Goal: Task Accomplishment & Management: Use online tool/utility

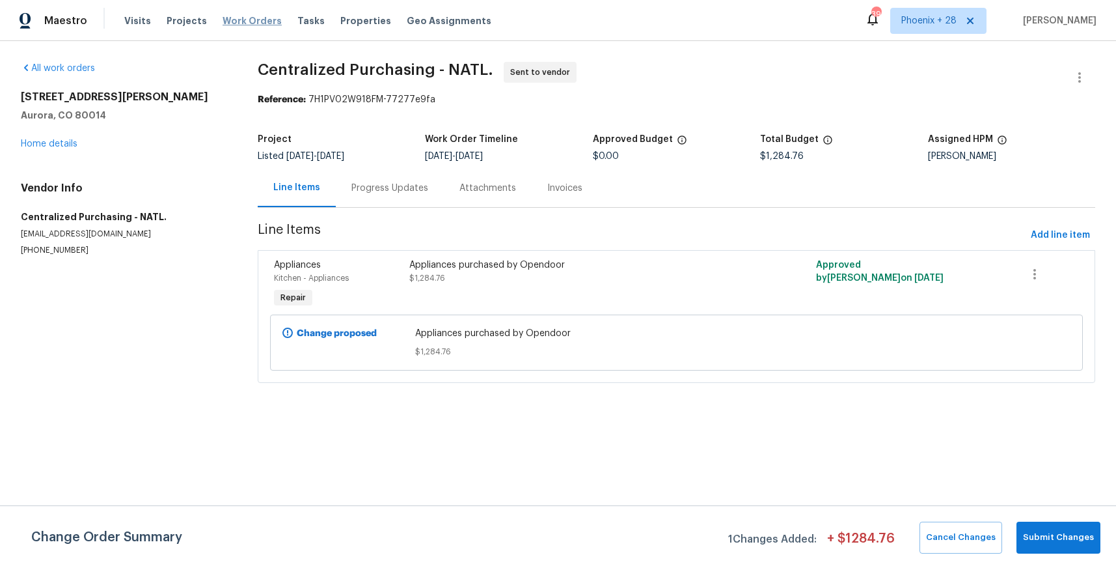
click at [263, 24] on span "Work Orders" at bounding box center [252, 20] width 59 height 13
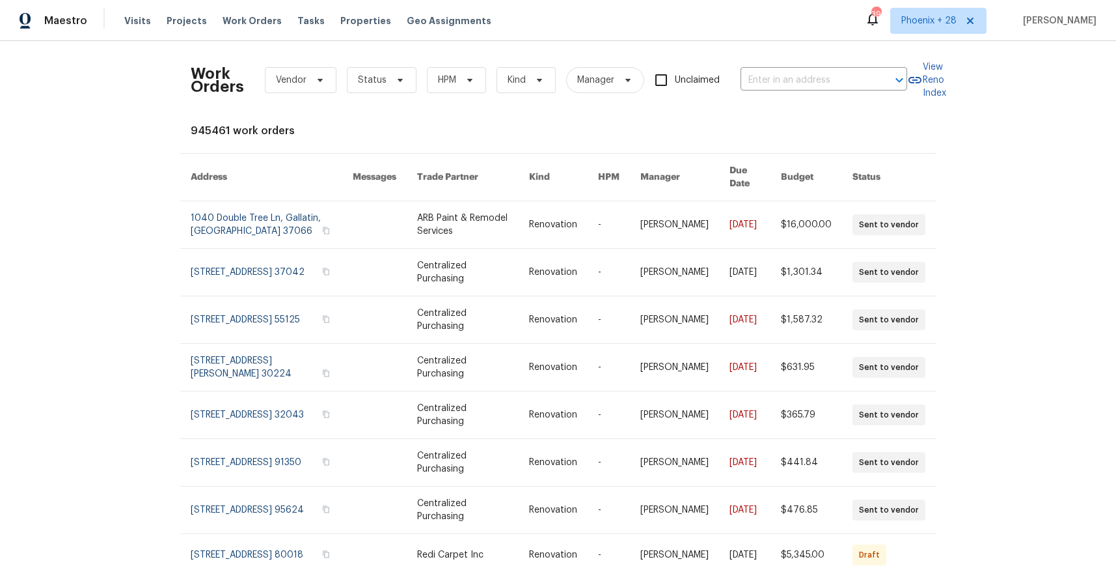
click at [788, 99] on div "Work Orders Vendor Status HPM Kind Manager Unclaimed ​" at bounding box center [549, 79] width 717 height 57
click at [782, 87] on input "text" at bounding box center [806, 80] width 130 height 20
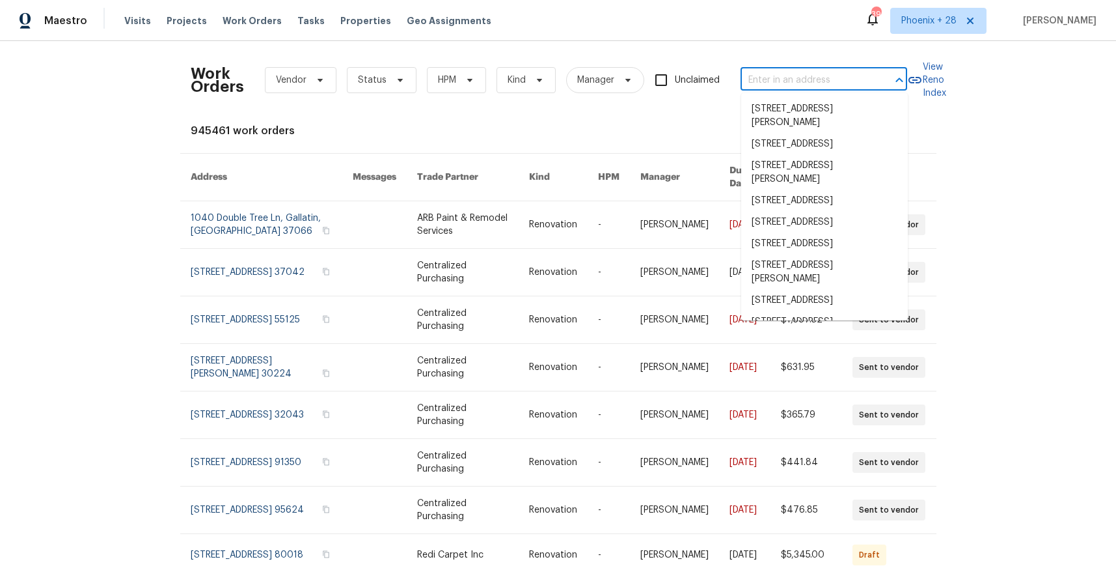
paste input "[STREET_ADDRESS][PERSON_NAME][PERSON_NAME]"
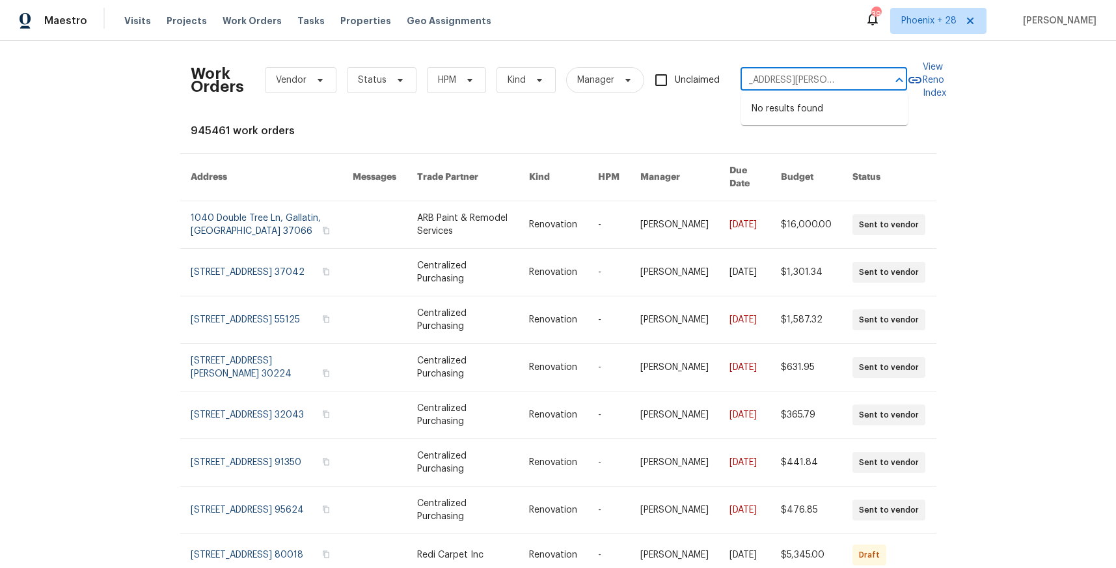
type input "[STREET_ADDRESS][PERSON_NAME][PERSON_NAME]"
click at [928, 28] on span "Phoenix + 28" at bounding box center [939, 21] width 96 height 26
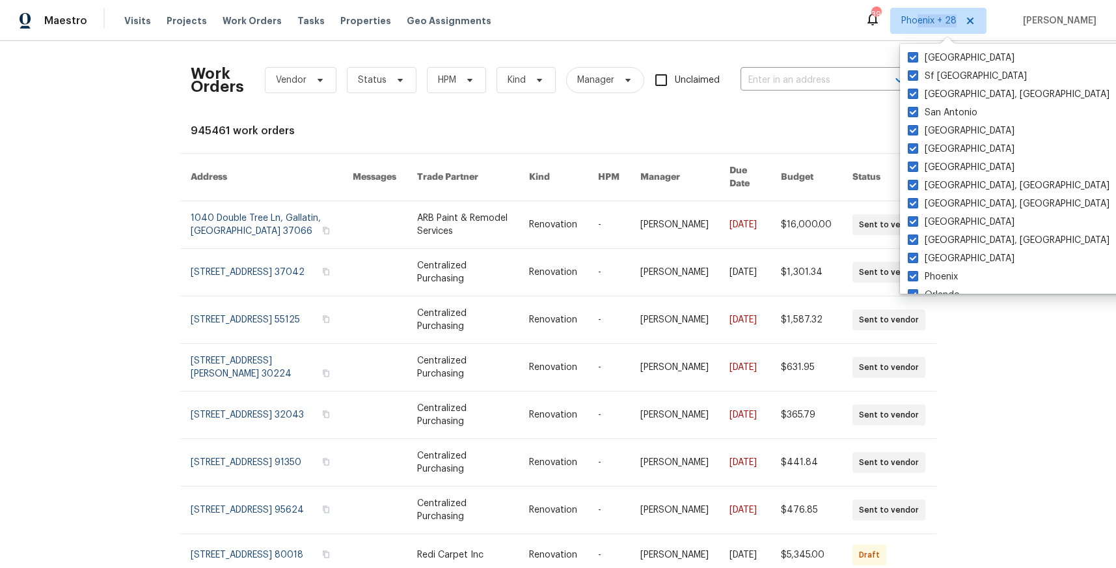
scroll to position [872, 0]
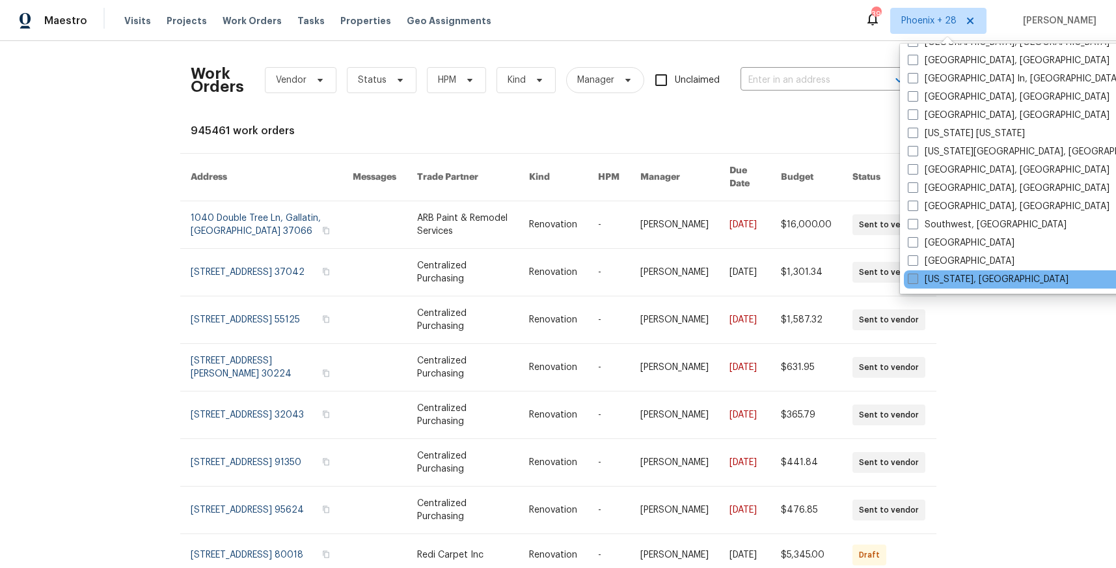
click at [919, 277] on label "[US_STATE], [GEOGRAPHIC_DATA]" at bounding box center [988, 279] width 161 height 13
click at [917, 277] on input "[US_STATE], [GEOGRAPHIC_DATA]" at bounding box center [912, 277] width 8 height 8
checkbox input "true"
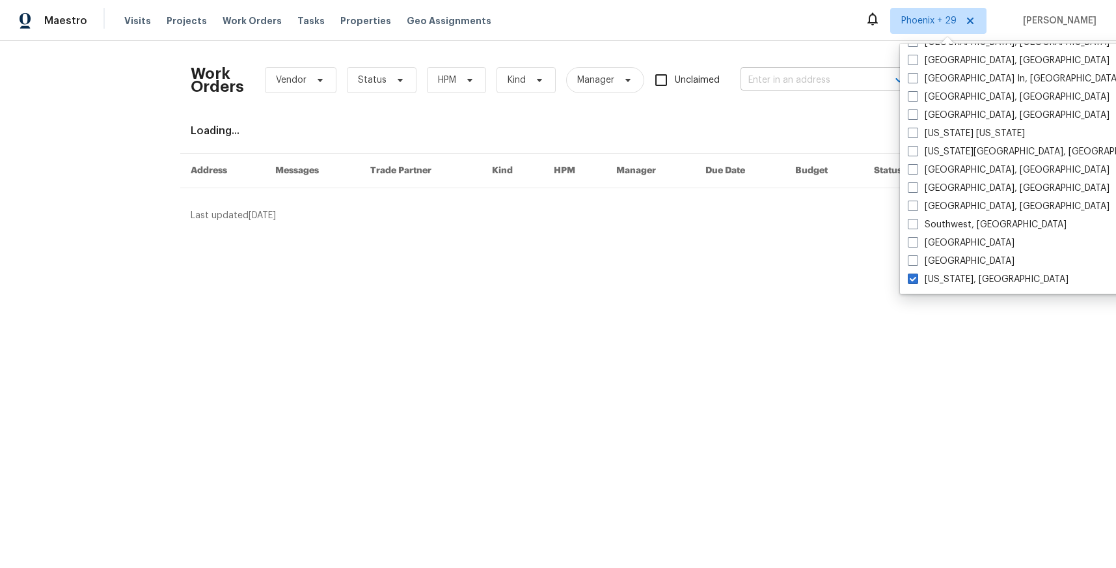
click at [810, 90] on div "Work Orders Vendor Status HPM Kind Manager Unclaimed ​" at bounding box center [549, 79] width 717 height 57
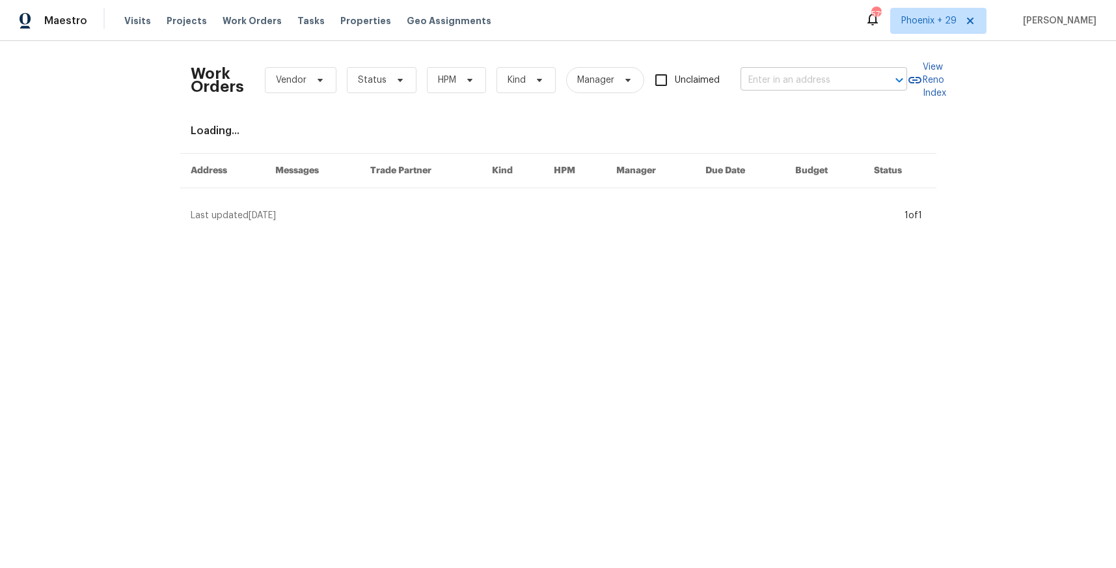
click at [799, 78] on input "text" at bounding box center [806, 80] width 130 height 20
paste input "[STREET_ADDRESS][PERSON_NAME][PERSON_NAME]"
type input "[STREET_ADDRESS][PERSON_NAME][PERSON_NAME]"
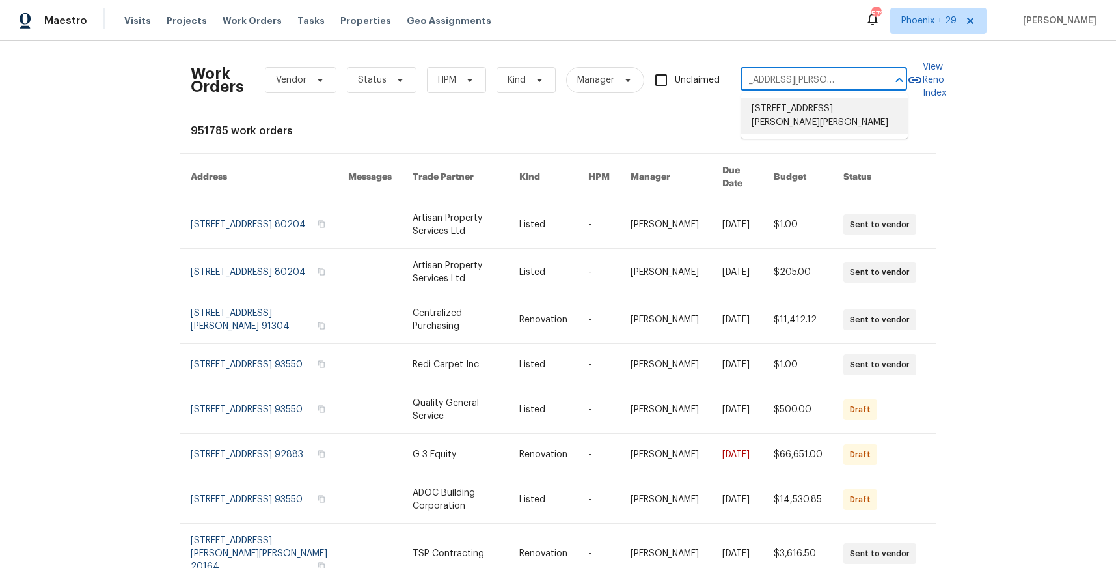
click at [803, 113] on li "[STREET_ADDRESS][PERSON_NAME][PERSON_NAME]" at bounding box center [824, 115] width 167 height 35
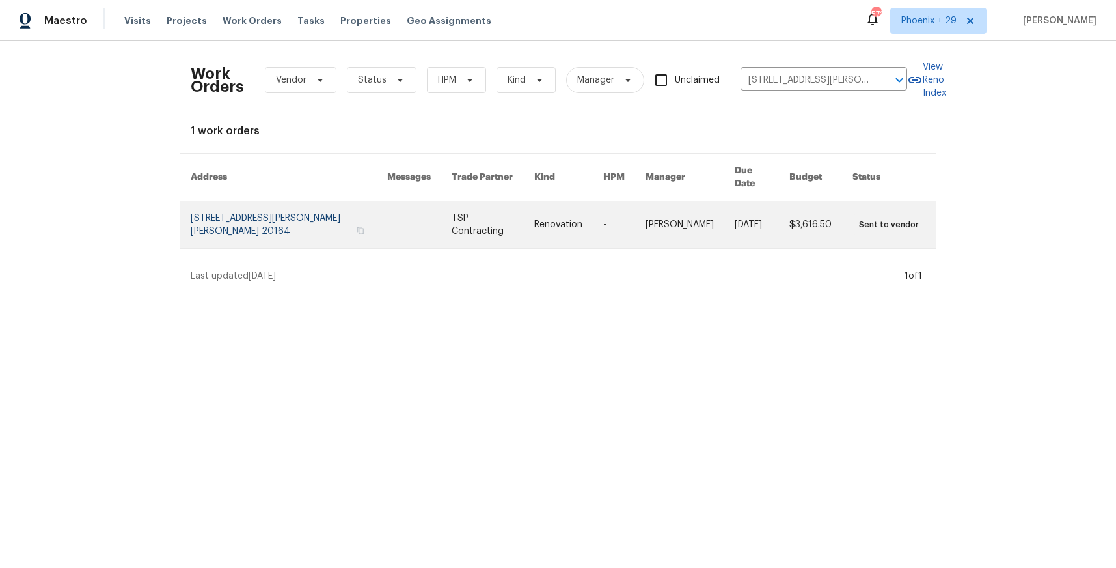
click at [497, 216] on link at bounding box center [493, 224] width 83 height 47
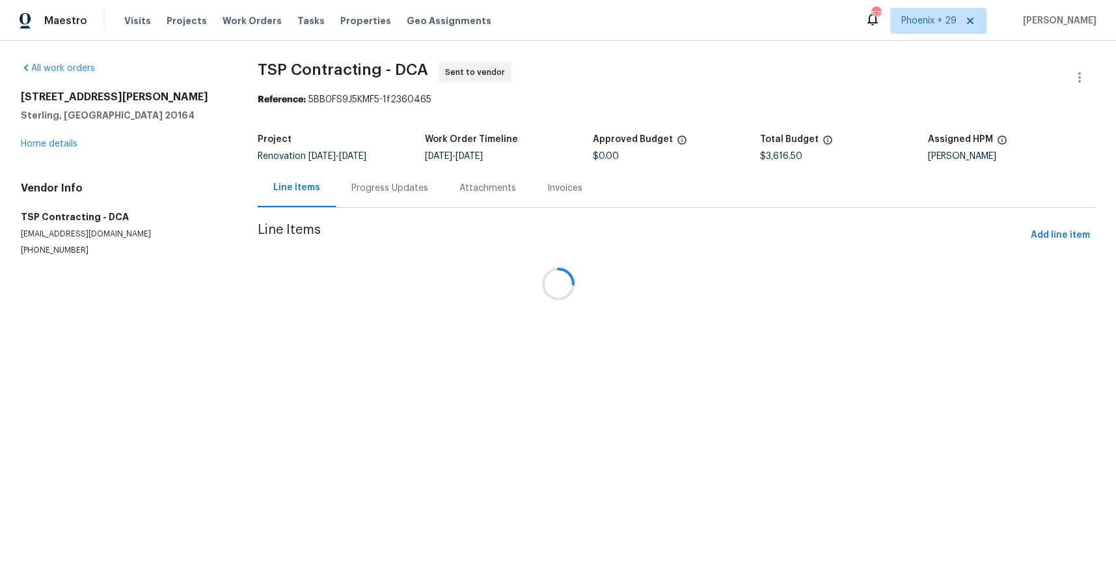
click at [50, 144] on div "[STREET_ADDRESS][PERSON_NAME] Home details" at bounding box center [124, 120] width 206 height 60
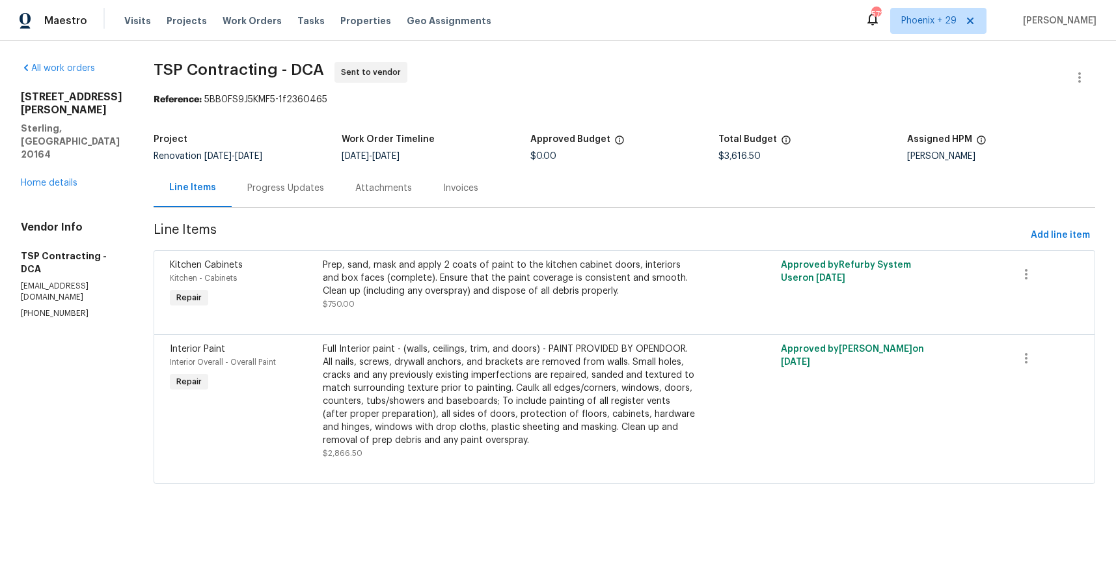
click at [54, 163] on div "[STREET_ADDRESS][PERSON_NAME] Home details" at bounding box center [72, 139] width 102 height 99
click at [53, 178] on link "Home details" at bounding box center [49, 182] width 57 height 9
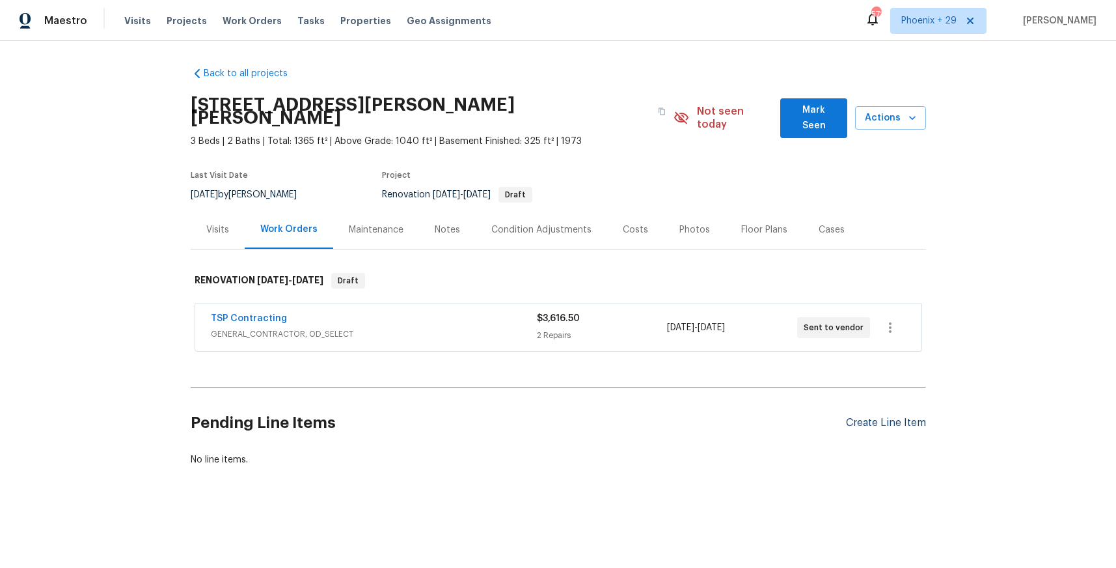
click at [894, 417] on div "Create Line Item" at bounding box center [886, 423] width 80 height 12
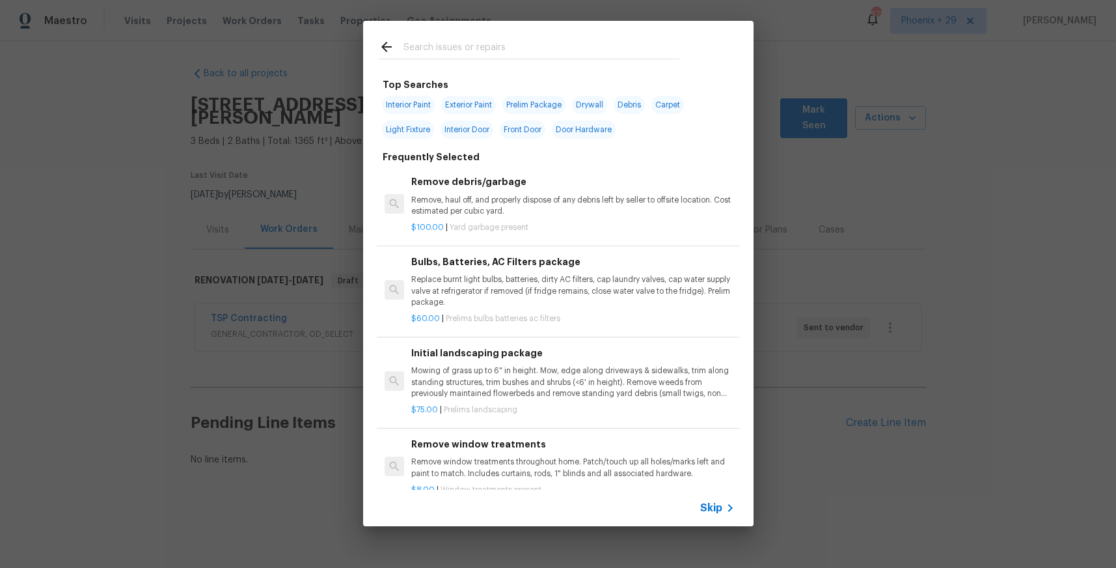
click at [570, 51] on input "text" at bounding box center [542, 49] width 276 height 20
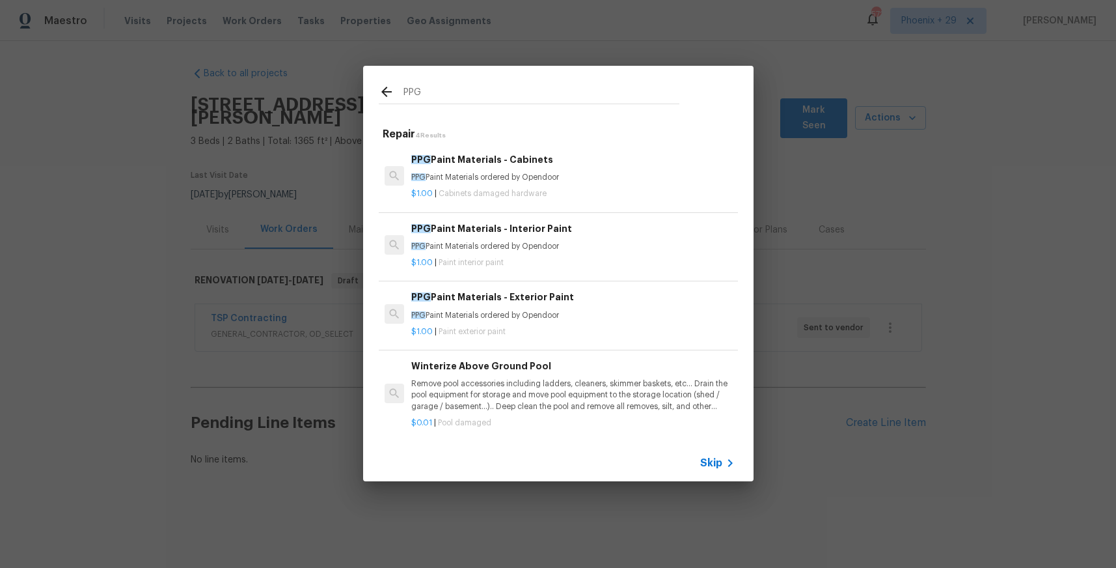
type input "PPG"
click at [648, 259] on p "$1.00 | Paint interior paint" at bounding box center [572, 262] width 323 height 11
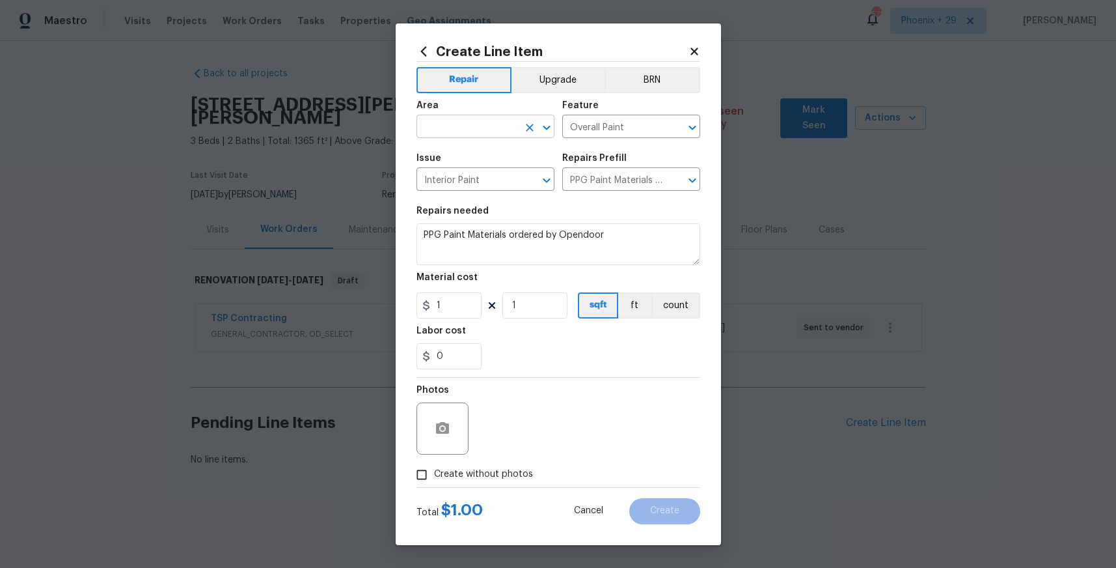
click at [488, 127] on input "text" at bounding box center [468, 128] width 102 height 20
click at [497, 176] on li "Interior Overall" at bounding box center [486, 177] width 138 height 21
type input "Interior Overall"
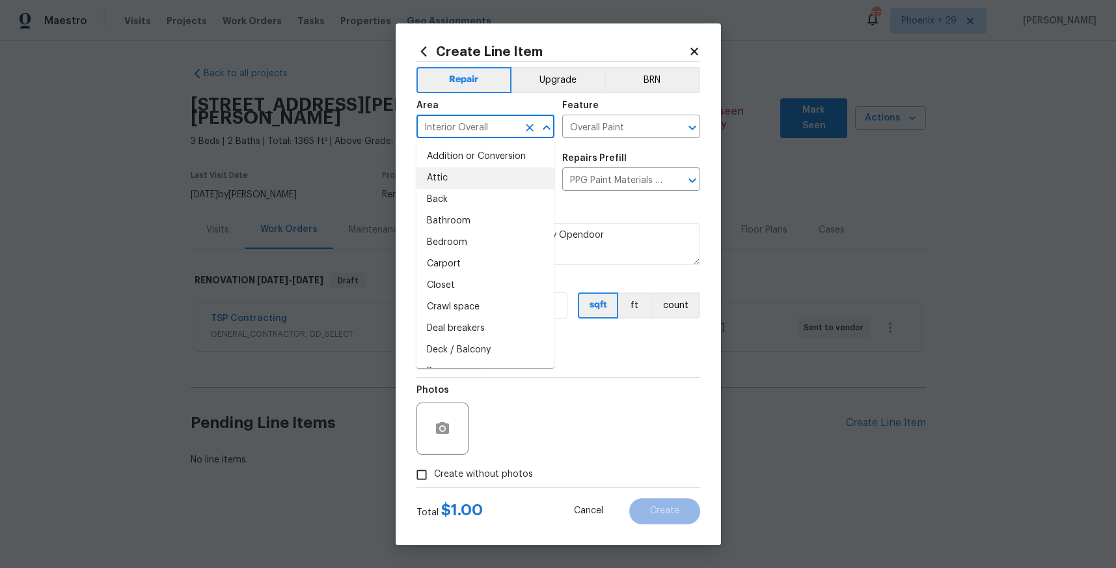
click at [564, 197] on div "Issue Interior Paint ​ Repairs Prefill PPG Paint Materials - Interior Paint $1.…" at bounding box center [559, 172] width 284 height 53
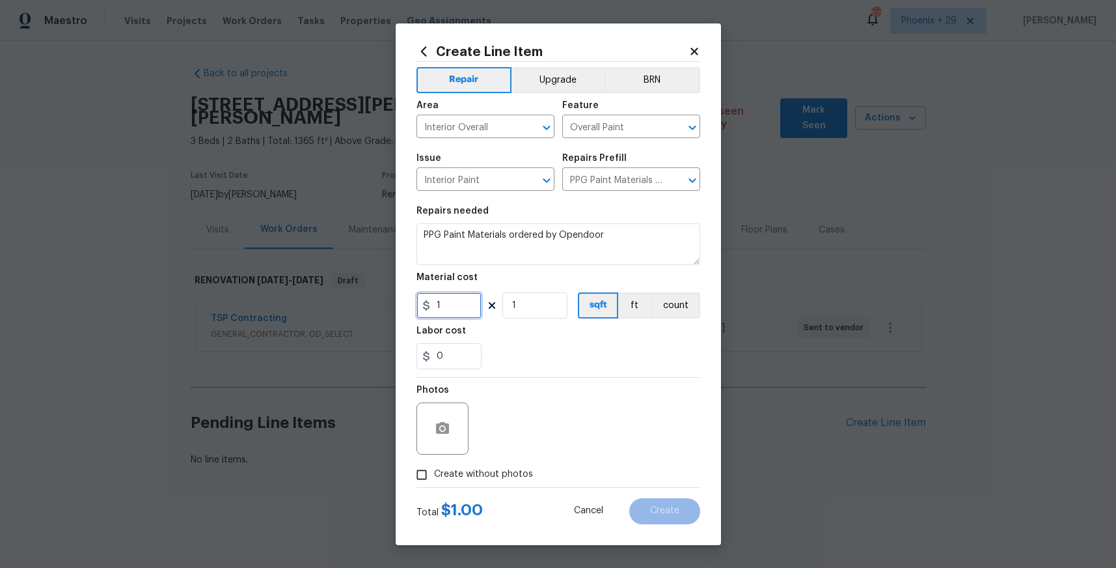
click at [469, 300] on input "1" at bounding box center [449, 305] width 65 height 26
drag, startPoint x: 462, startPoint y: 303, endPoint x: 411, endPoint y: 301, distance: 50.8
click at [411, 301] on div "Create Line Item Repair Upgrade BRN Area Interior Overall ​ Feature Overall Pai…" at bounding box center [558, 283] width 325 height 521
type input "296.59"
drag, startPoint x: 489, startPoint y: 485, endPoint x: 491, endPoint y: 477, distance: 8.2
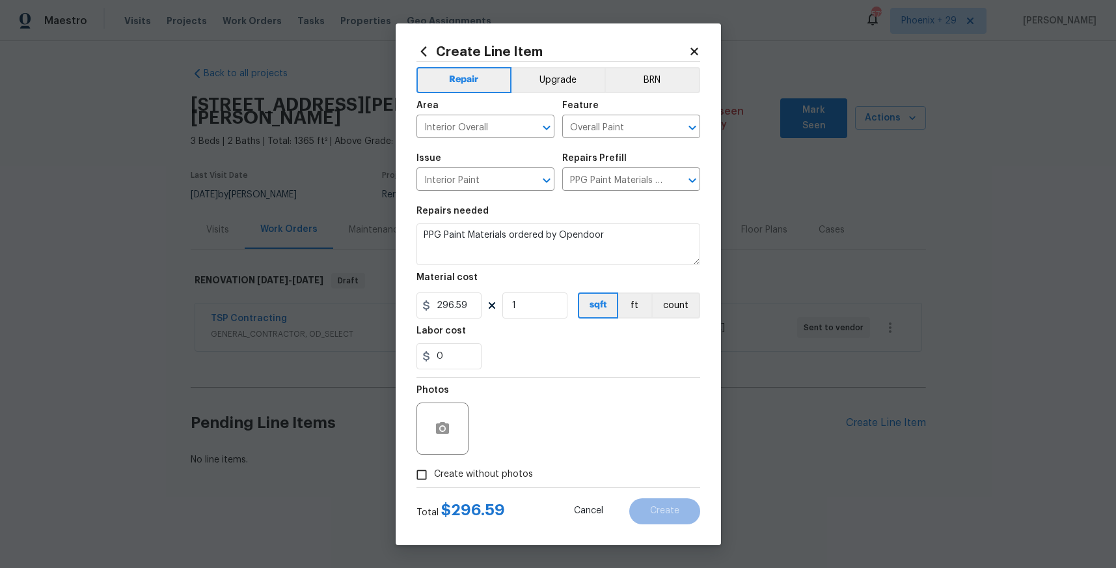
click at [489, 484] on label "Create without photos" at bounding box center [471, 474] width 124 height 25
click at [434, 484] on input "Create without photos" at bounding box center [421, 474] width 25 height 25
drag, startPoint x: 492, startPoint y: 475, endPoint x: 501, endPoint y: 467, distance: 11.5
click at [492, 475] on span "Create without photos" at bounding box center [483, 474] width 99 height 14
click at [434, 475] on input "Create without photos" at bounding box center [421, 474] width 25 height 25
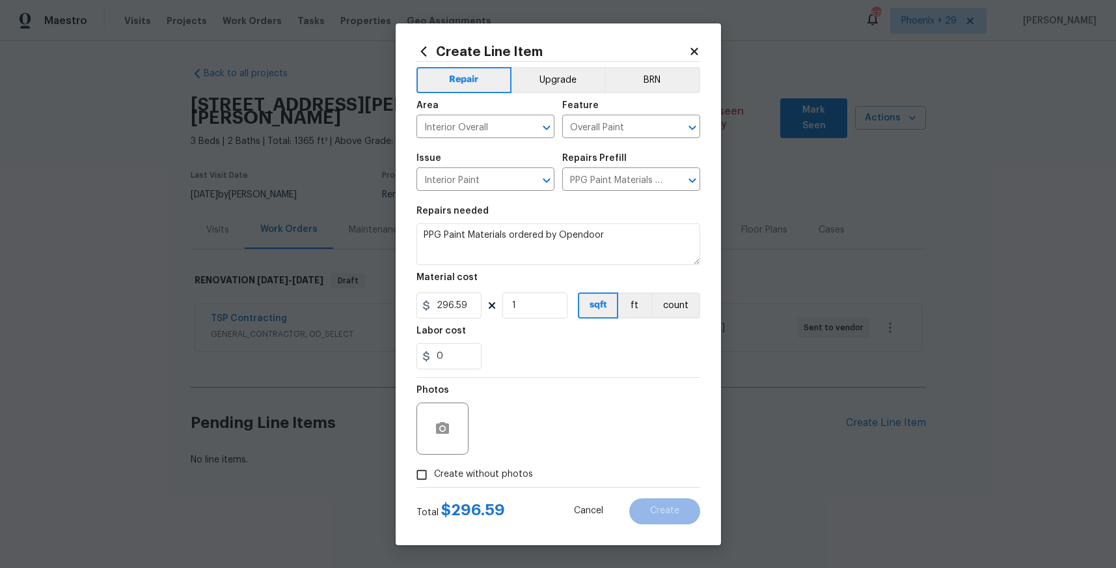
click at [502, 465] on label "Create without photos" at bounding box center [471, 474] width 124 height 25
click at [434, 465] on input "Create without photos" at bounding box center [421, 474] width 25 height 25
checkbox input "true"
click at [524, 450] on textarea at bounding box center [589, 428] width 221 height 52
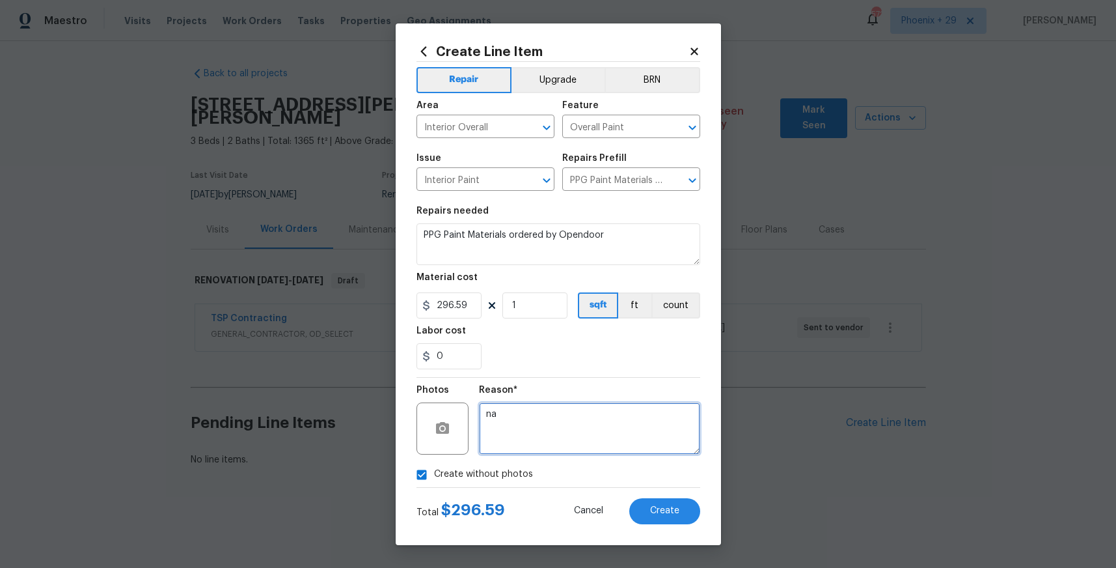
type textarea "n"
type textarea "NA"
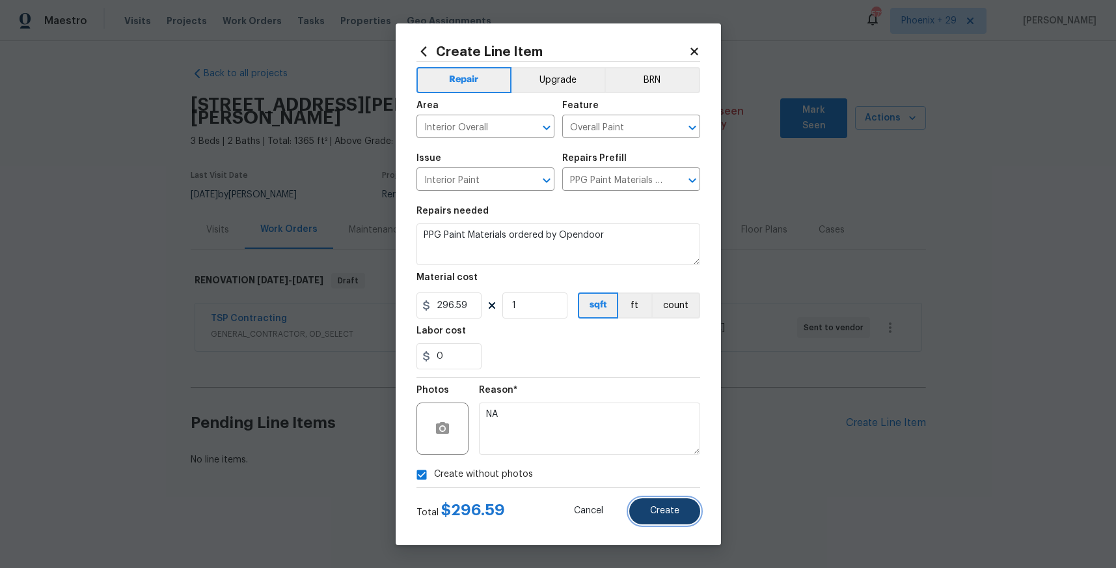
click at [654, 519] on button "Create" at bounding box center [664, 511] width 71 height 26
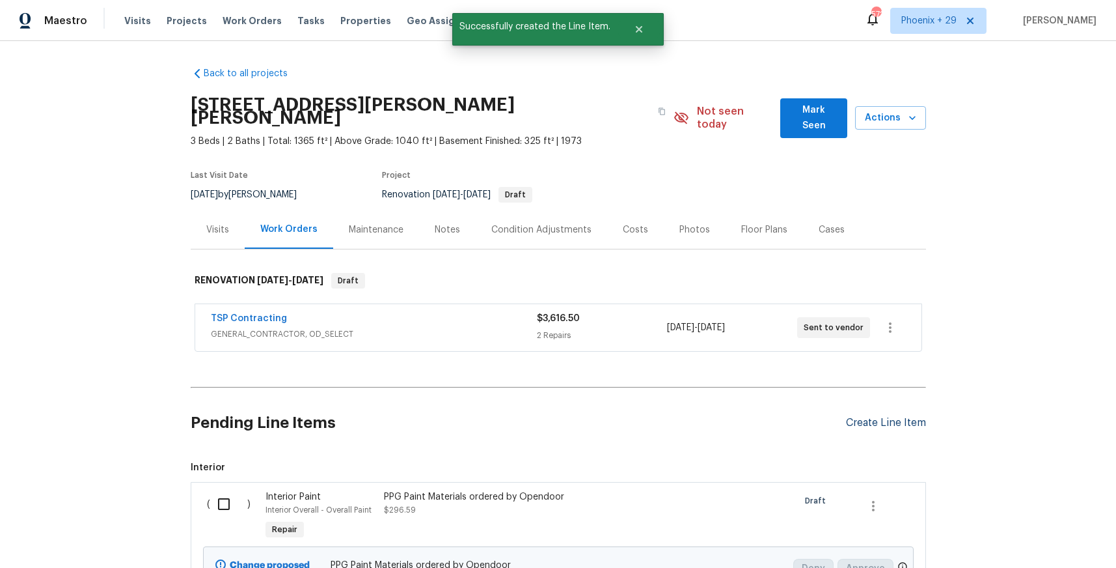
click at [913, 417] on div "Create Line Item" at bounding box center [886, 423] width 80 height 12
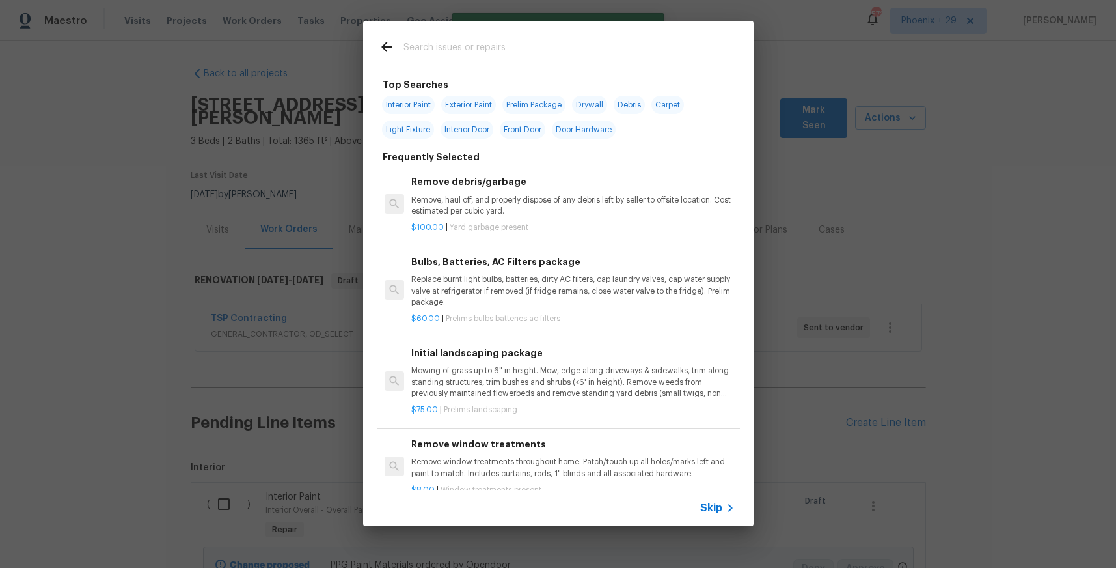
click at [523, 56] on input "text" at bounding box center [542, 49] width 276 height 20
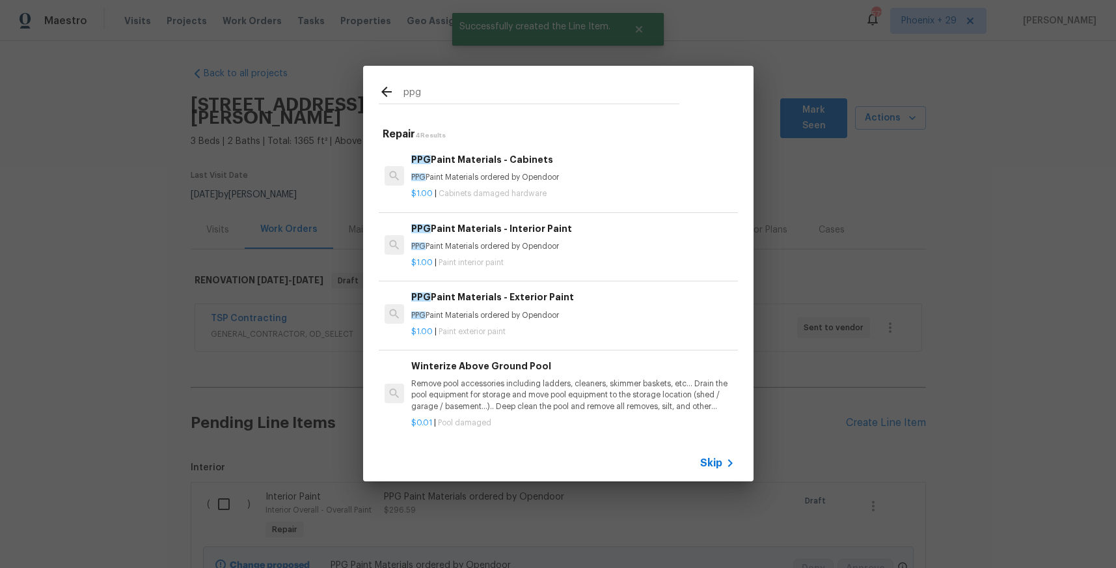
type input "ppg"
click at [602, 178] on p "PPG Paint Materials ordered by Opendoor" at bounding box center [572, 177] width 323 height 11
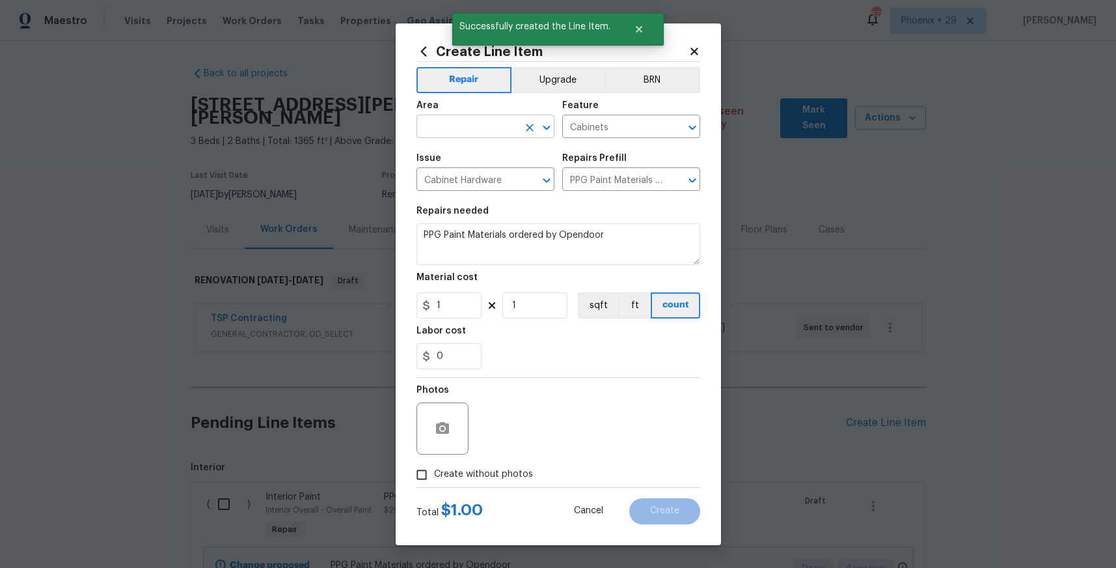
click at [512, 127] on input "text" at bounding box center [468, 128] width 102 height 20
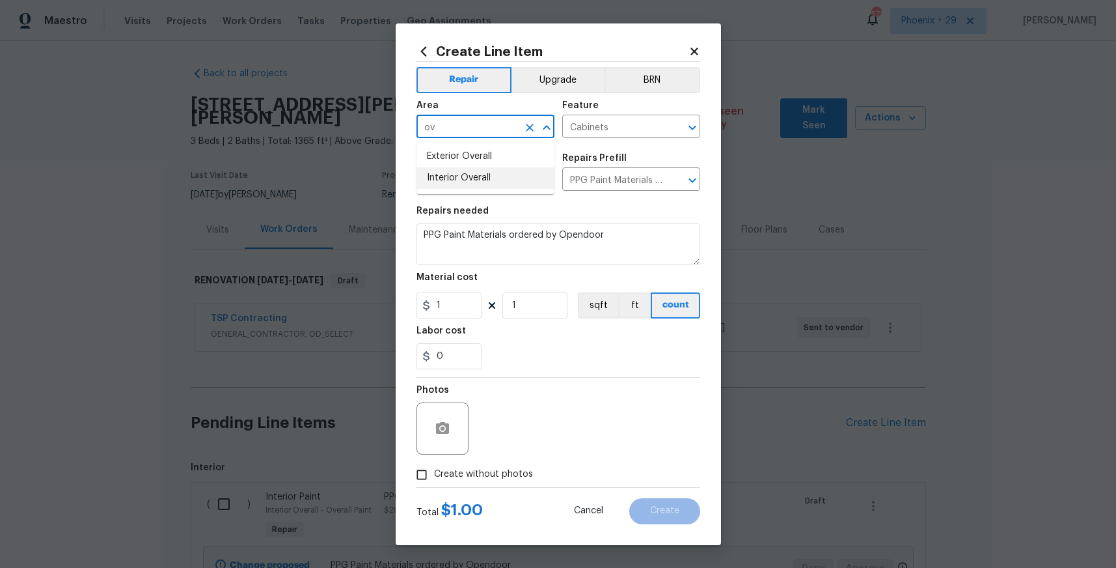
click at [512, 173] on li "Interior Overall" at bounding box center [486, 177] width 138 height 21
type input "Interior Overall"
click at [460, 305] on input "1" at bounding box center [449, 305] width 65 height 26
drag, startPoint x: 445, startPoint y: 304, endPoint x: 426, endPoint y: 301, distance: 19.1
click at [426, 301] on div "1" at bounding box center [449, 305] width 65 height 26
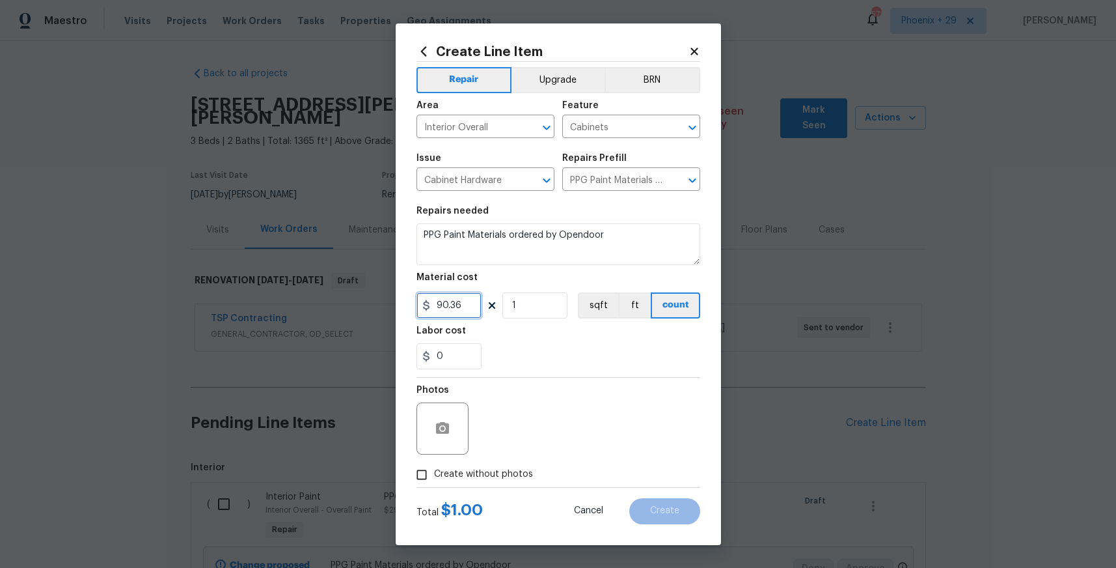
type input "90.36"
drag, startPoint x: 507, startPoint y: 463, endPoint x: 514, endPoint y: 466, distance: 7.0
click at [508, 465] on label "Create without photos" at bounding box center [471, 474] width 124 height 25
click at [434, 465] on input "Create without photos" at bounding box center [421, 474] width 25 height 25
checkbox input "true"
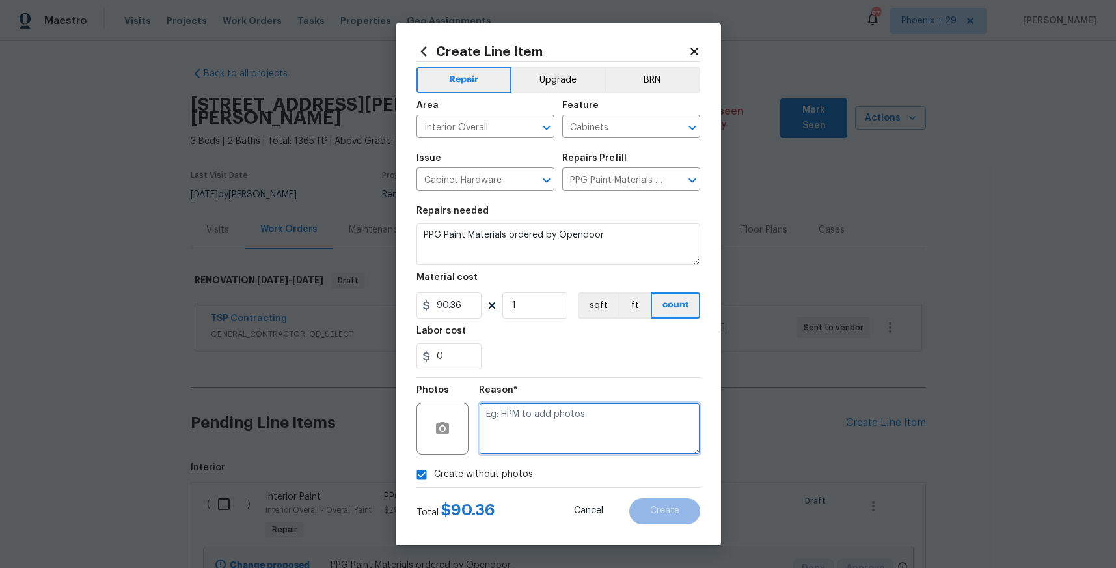
click at [517, 445] on textarea at bounding box center [589, 428] width 221 height 52
type textarea "NA"
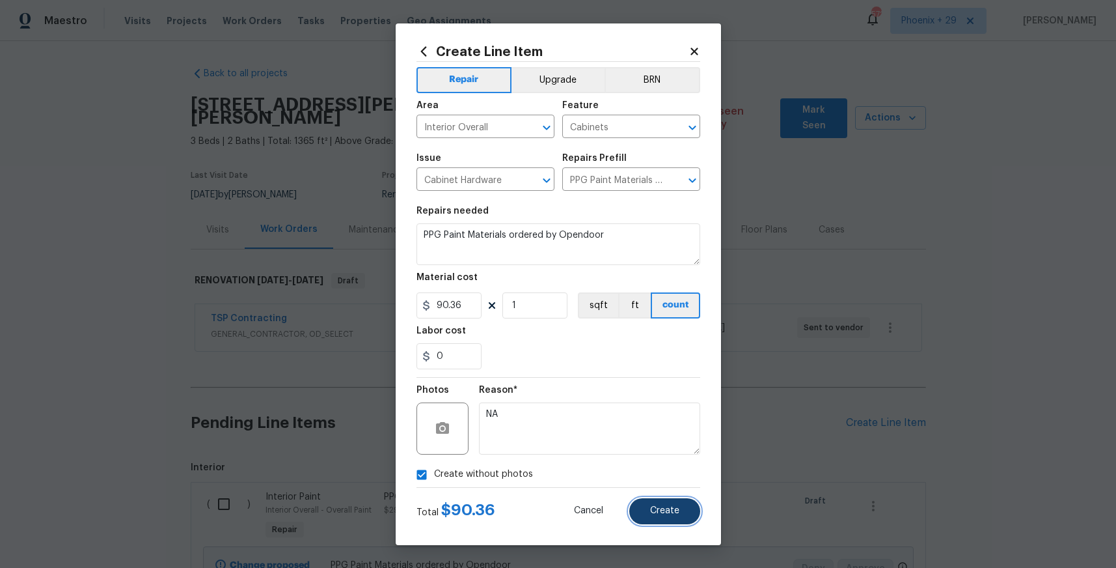
click at [650, 516] on button "Create" at bounding box center [664, 511] width 71 height 26
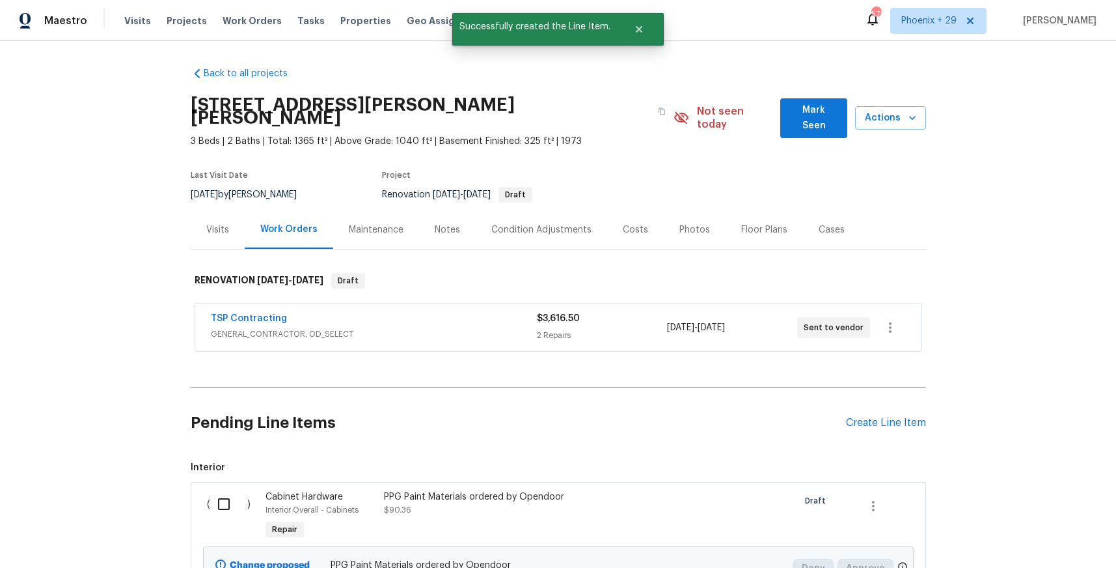
scroll to position [255, 0]
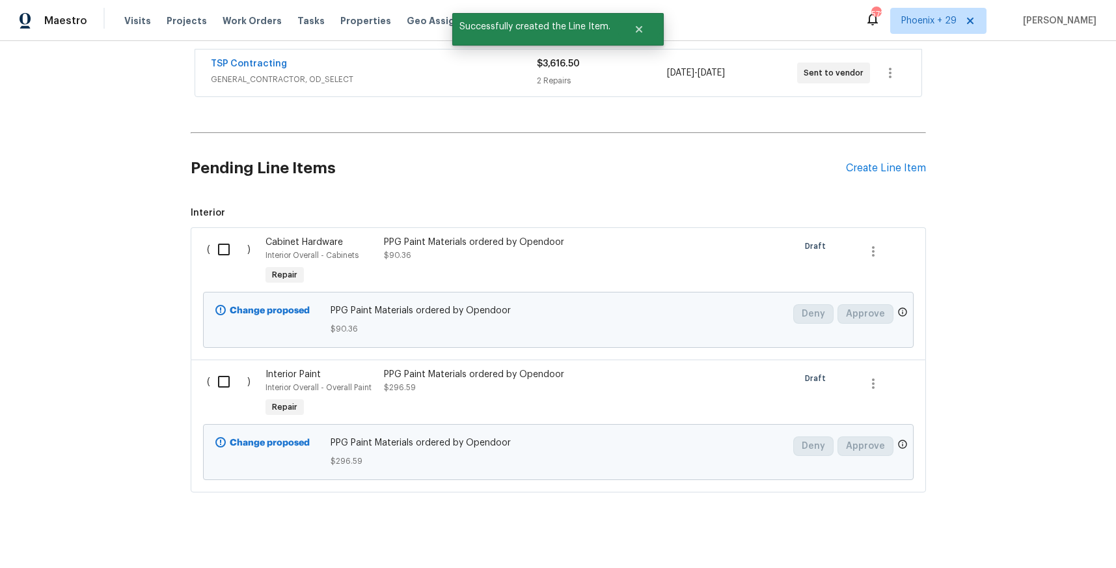
click at [221, 236] on input "checkbox" at bounding box center [228, 249] width 37 height 27
checkbox input "true"
drag, startPoint x: 221, startPoint y: 389, endPoint x: 222, endPoint y: 377, distance: 11.7
click at [221, 389] on div "( )" at bounding box center [232, 394] width 59 height 60
click at [222, 374] on input "checkbox" at bounding box center [228, 381] width 37 height 27
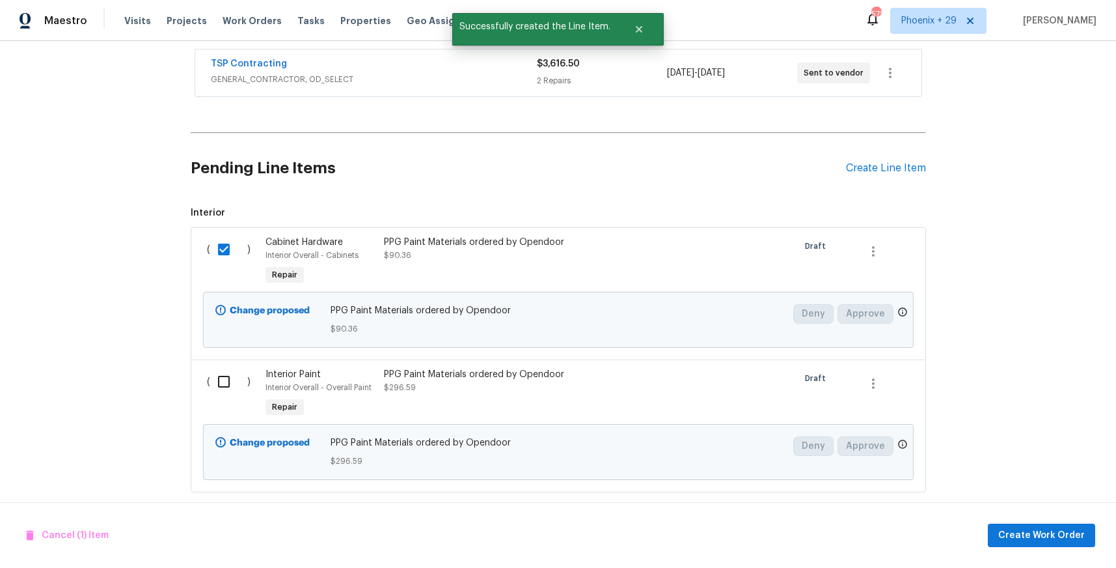
checkbox input "true"
click at [1001, 528] on button "Create Work Order" at bounding box center [1041, 535] width 107 height 24
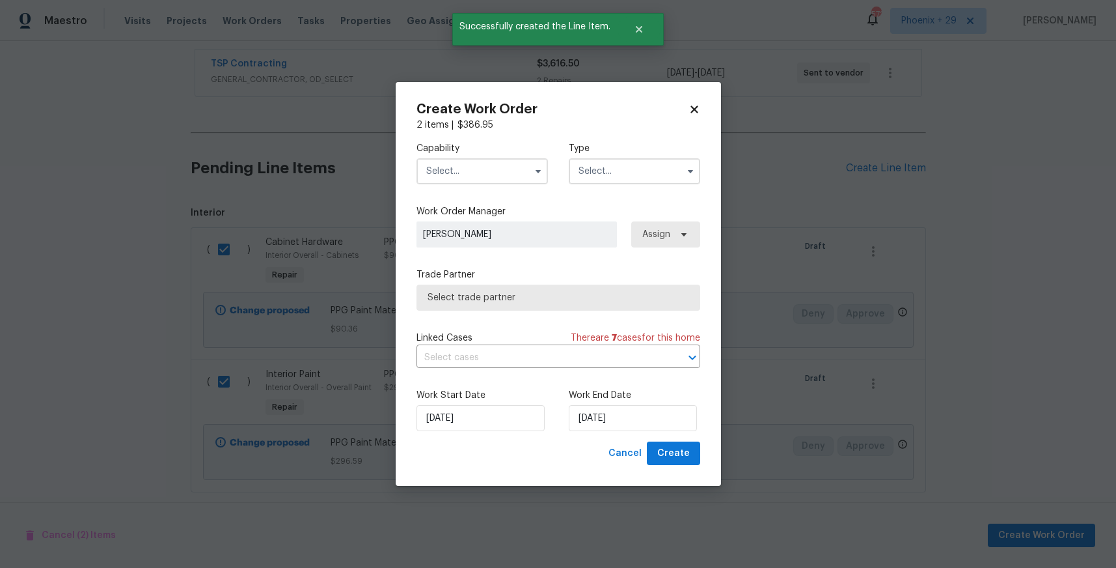
click at [504, 176] on input "text" at bounding box center [482, 171] width 131 height 26
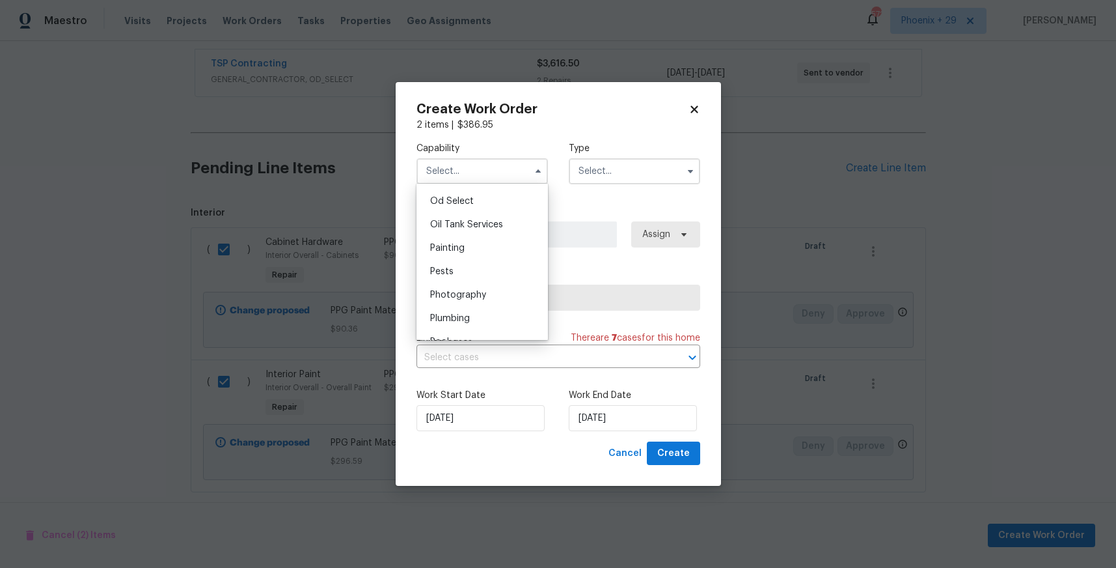
scroll to position [1068, 0]
click at [488, 230] on div "Painting" at bounding box center [482, 224] width 125 height 23
type input "Painting"
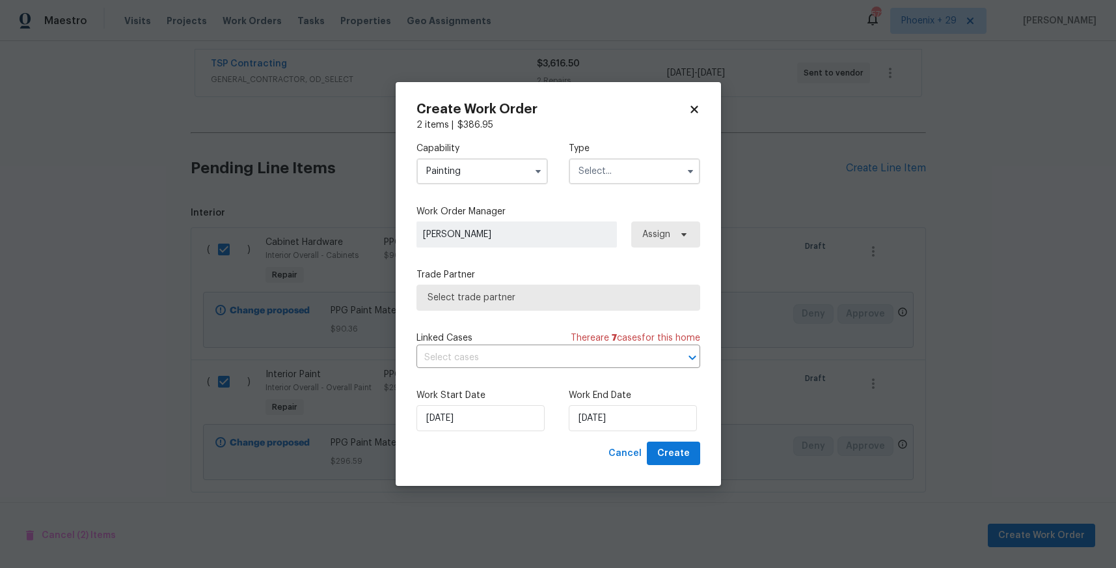
click at [646, 173] on input "text" at bounding box center [634, 171] width 131 height 26
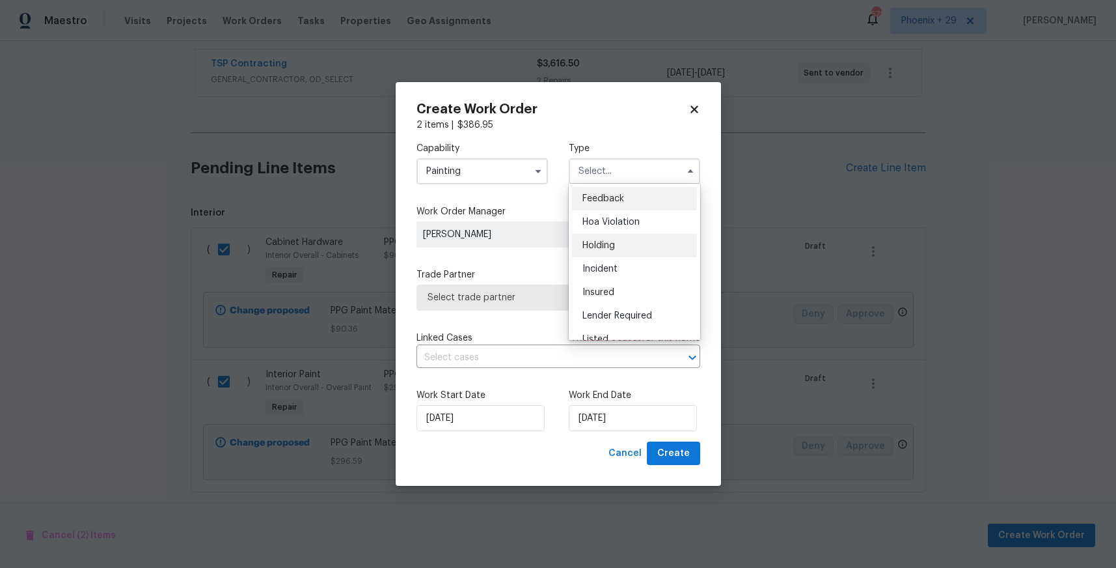
scroll to position [296, 0]
click at [639, 223] on div "Renovation" at bounding box center [634, 230] width 125 height 23
type input "Renovation"
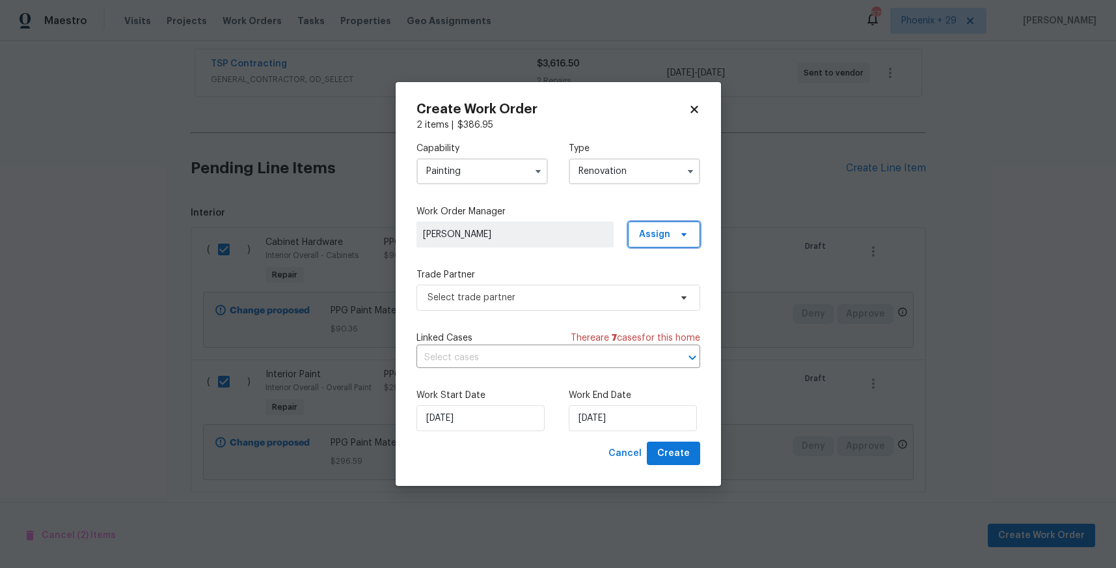
click at [662, 224] on span "Assign" at bounding box center [664, 234] width 72 height 26
click at [657, 289] on div "Assign to me" at bounding box center [666, 289] width 57 height 13
click at [511, 292] on span "Select trade partner" at bounding box center [549, 297] width 243 height 13
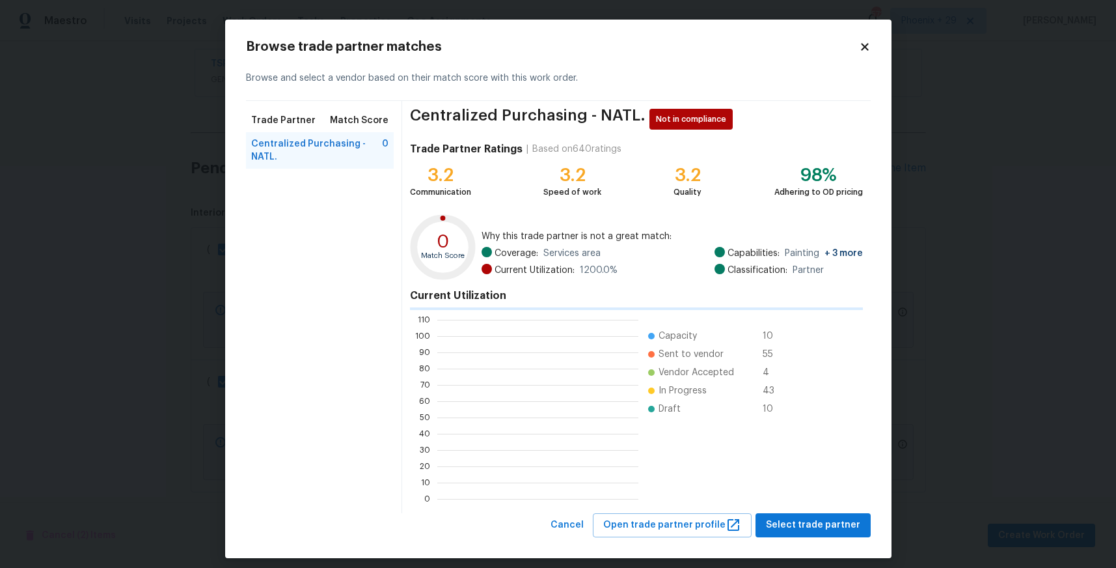
scroll to position [1, 1]
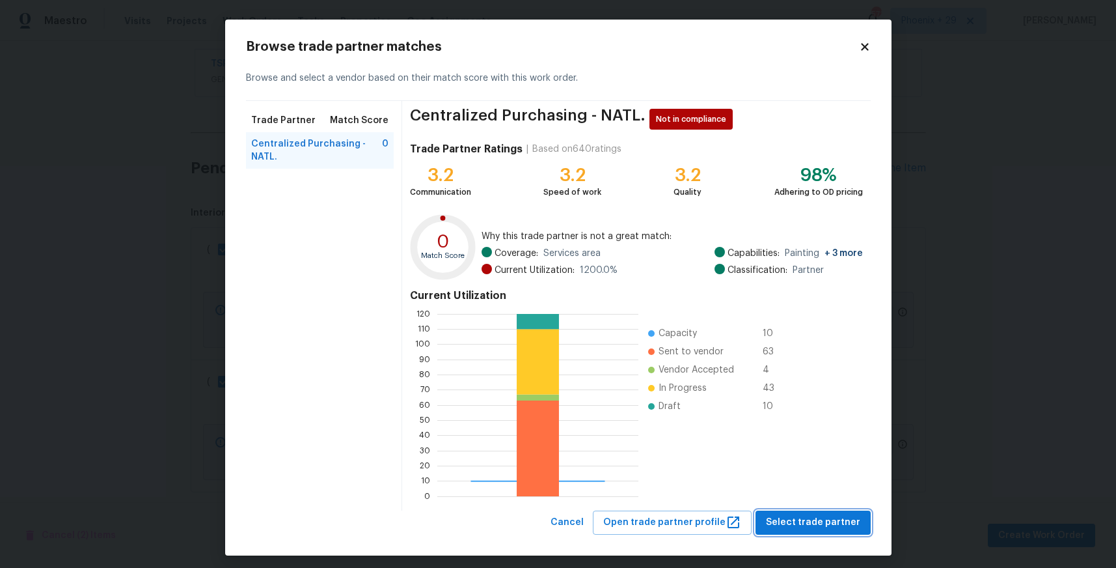
click at [822, 521] on span "Select trade partner" at bounding box center [813, 522] width 94 height 16
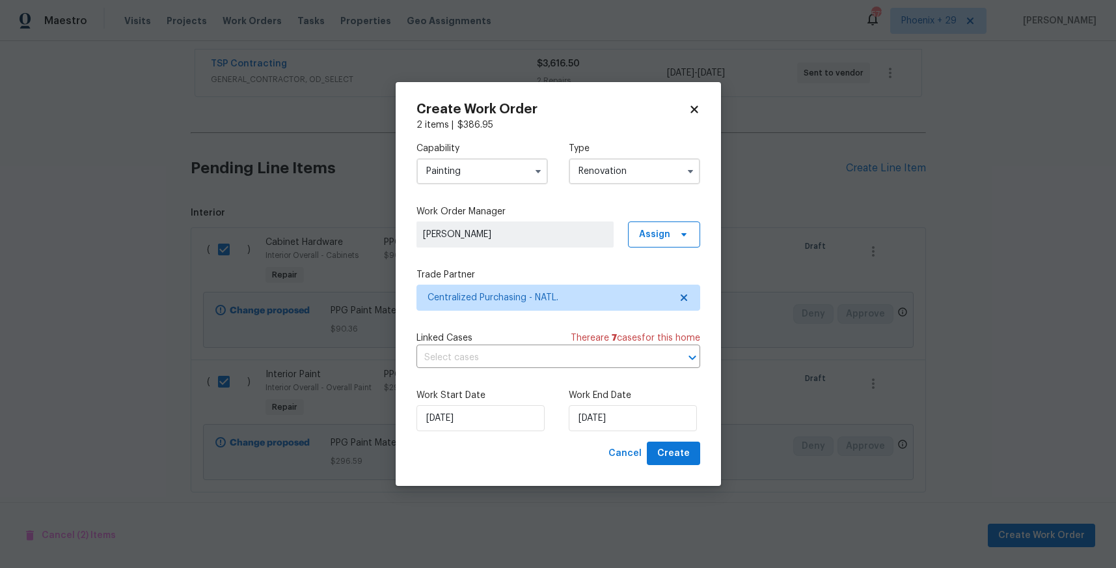
click at [700, 458] on div "Create Work Order 2 items | $ 386.95 Capability Painting Type Renovation Work O…" at bounding box center [558, 284] width 325 height 404
click at [695, 457] on button "Create" at bounding box center [673, 453] width 53 height 24
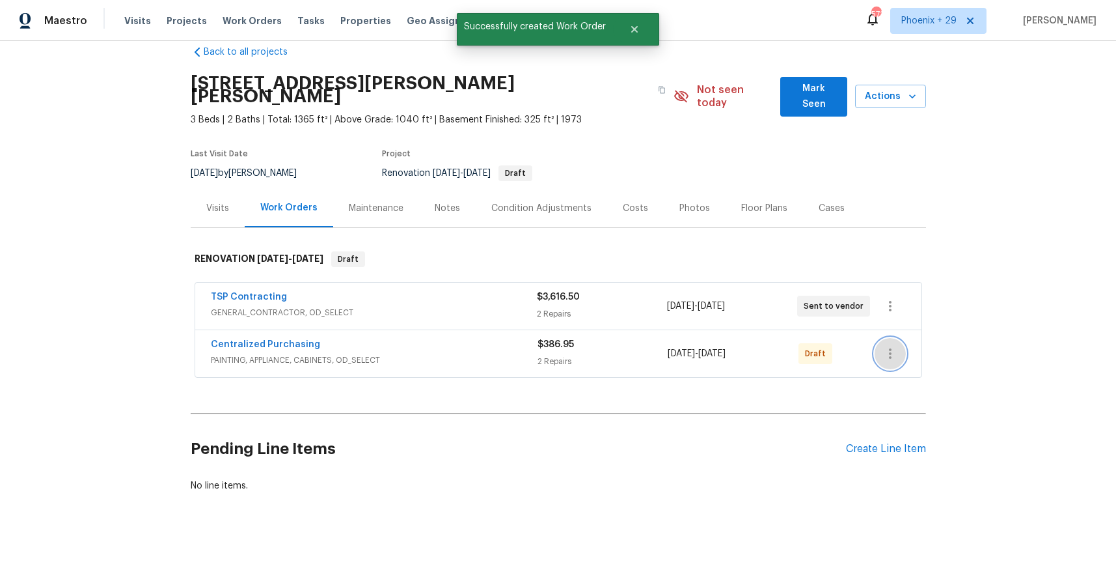
click at [890, 348] on icon "button" at bounding box center [890, 353] width 3 height 10
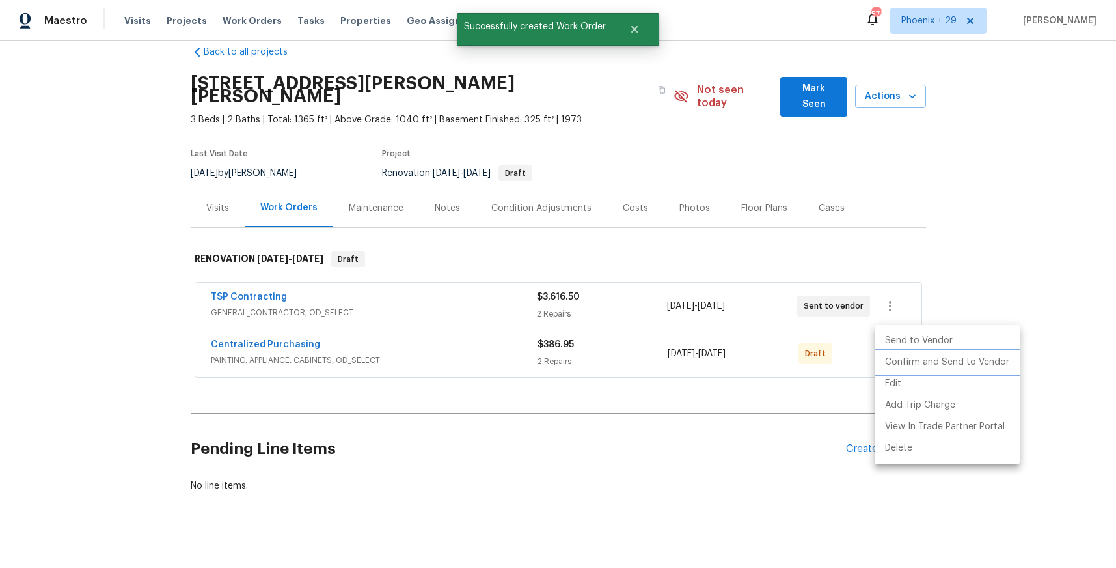
click at [892, 357] on li "Confirm and Send to Vendor" at bounding box center [947, 362] width 145 height 21
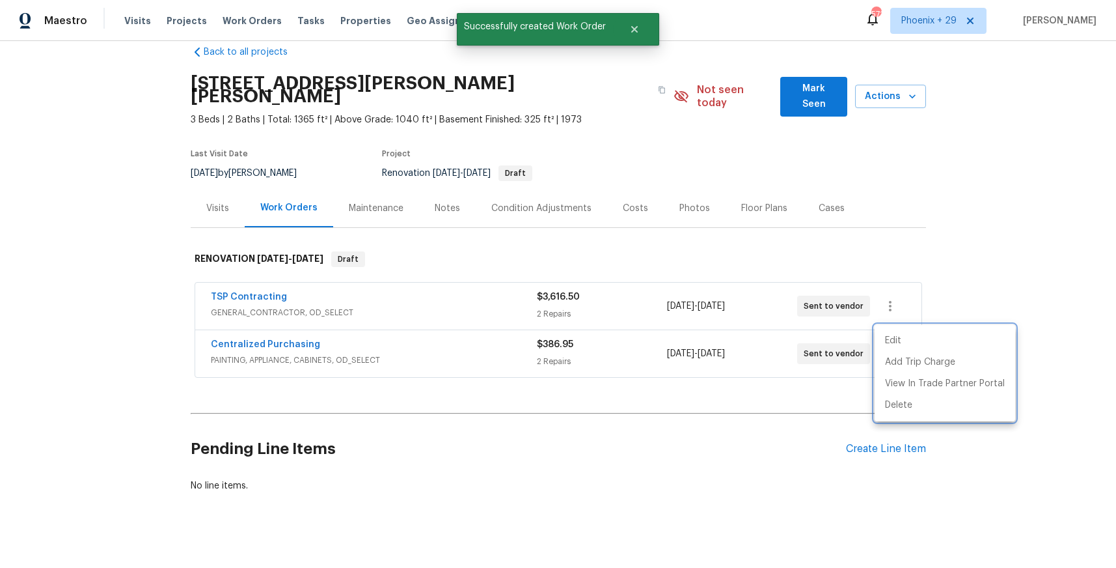
click at [229, 305] on div at bounding box center [558, 284] width 1116 height 568
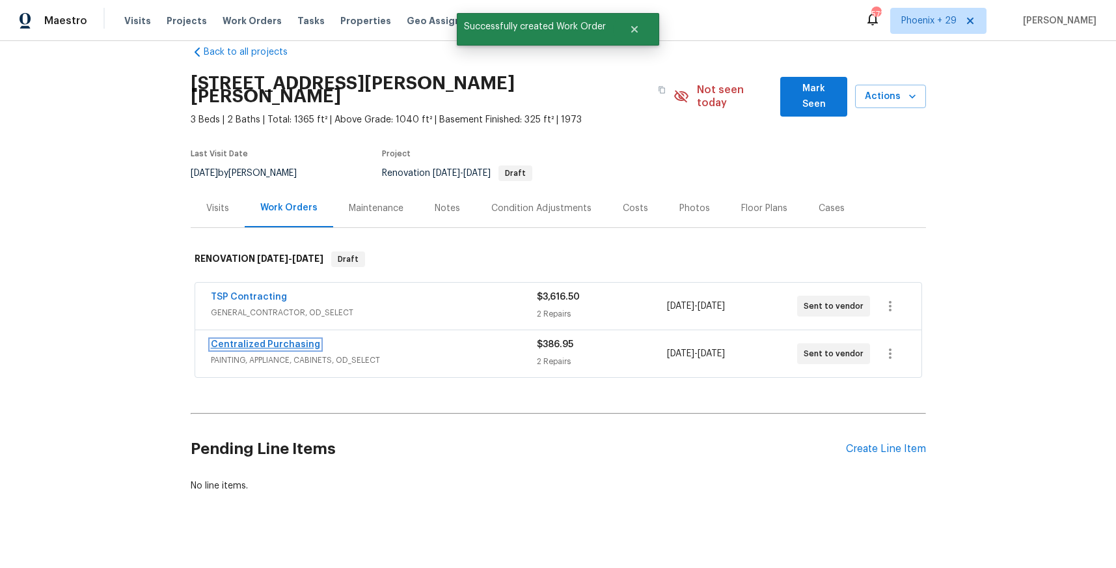
click at [253, 340] on link "Centralized Purchasing" at bounding box center [265, 344] width 109 height 9
